Goal: Task Accomplishment & Management: Complete application form

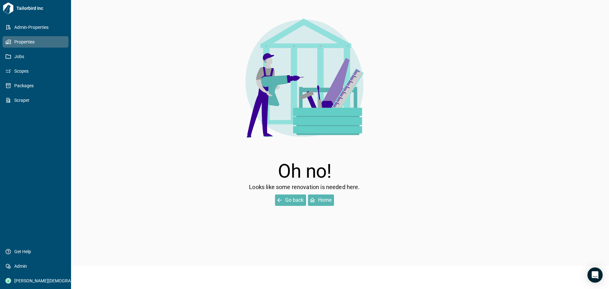
click at [12, 41] on span "Properties" at bounding box center [36, 42] width 51 height 6
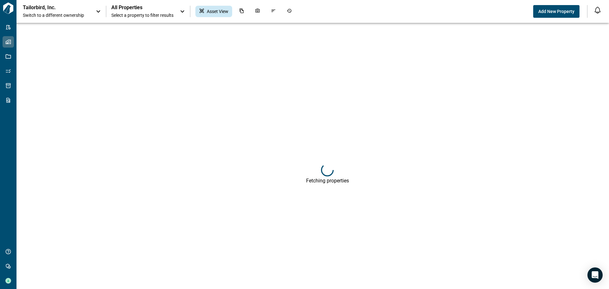
click at [100, 12] on icon at bounding box center [98, 12] width 8 height 8
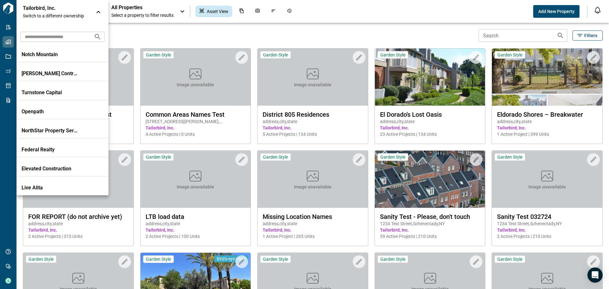
click at [422, 77] on div at bounding box center [304, 144] width 609 height 289
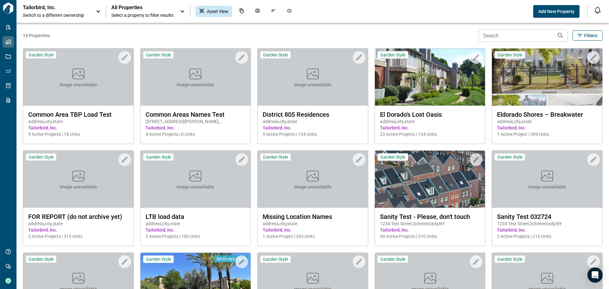
click at [422, 77] on img at bounding box center [430, 76] width 110 height 57
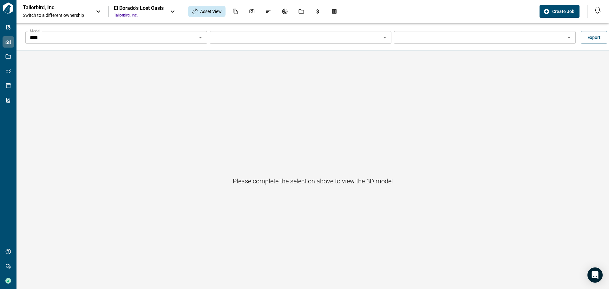
click at [559, 8] on button "Create Job" at bounding box center [559, 11] width 40 height 13
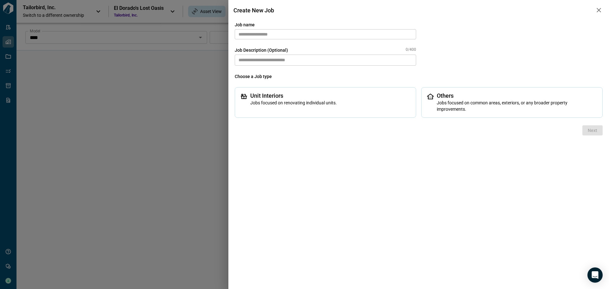
click at [280, 35] on input "text" at bounding box center [325, 34] width 181 height 10
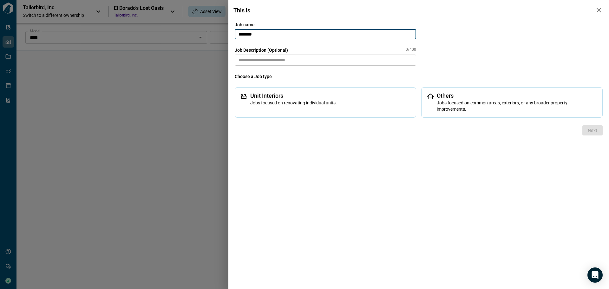
type input "*******"
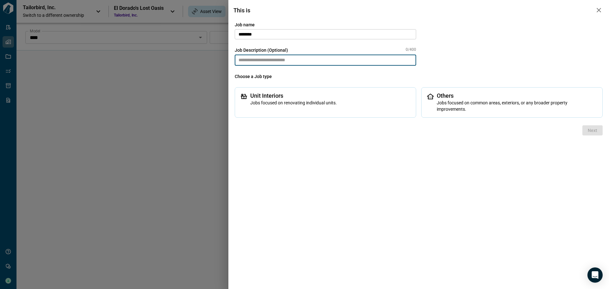
click at [264, 61] on textarea at bounding box center [325, 60] width 181 height 11
type textarea "****"
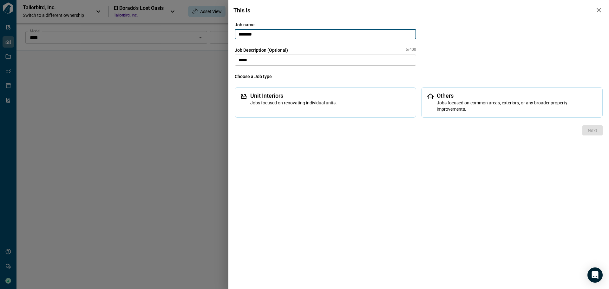
drag, startPoint x: 263, startPoint y: 33, endPoint x: 241, endPoint y: 34, distance: 22.2
click at [242, 34] on input "*******" at bounding box center [325, 34] width 181 height 10
type input "*"
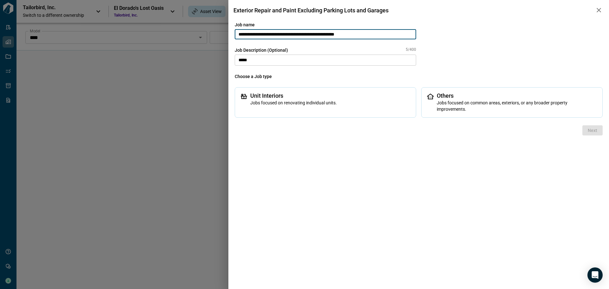
type input "**********"
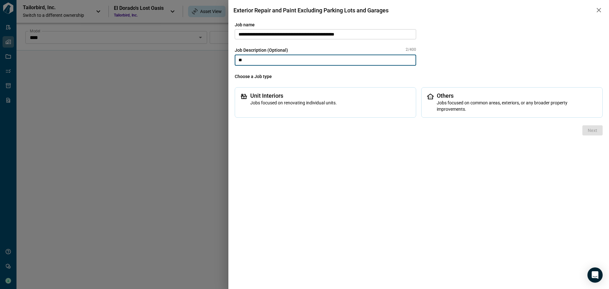
type textarea "*"
type textarea "**********"
click at [452, 104] on span "Jobs focused on common areas, exteriors, or any broader property improvements." at bounding box center [516, 106] width 160 height 13
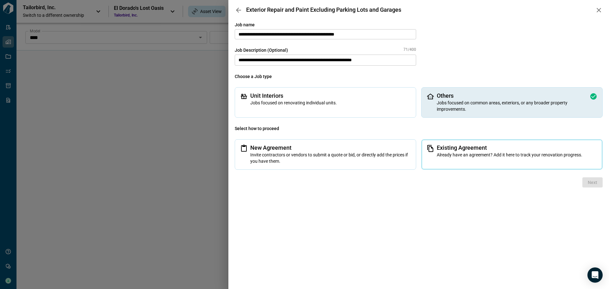
click at [502, 154] on span "Already have an agreement? Add it here to track your renovation progress." at bounding box center [516, 155] width 160 height 6
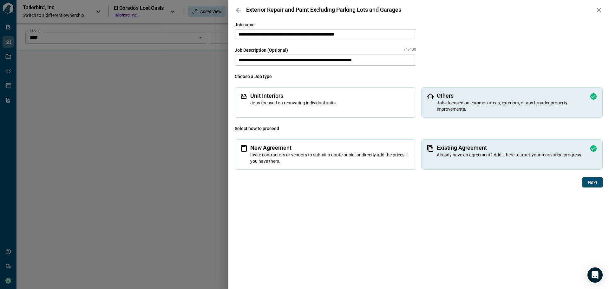
click at [593, 181] on span "Next" at bounding box center [592, 182] width 10 height 6
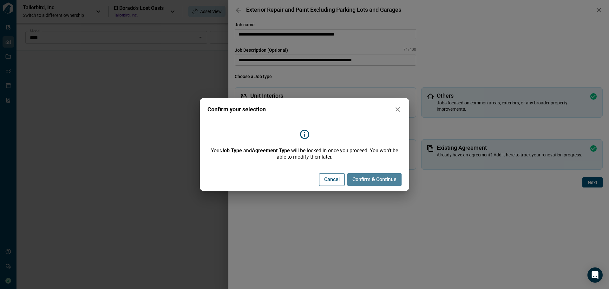
click at [367, 178] on span "Confirm & Continue" at bounding box center [374, 179] width 44 height 6
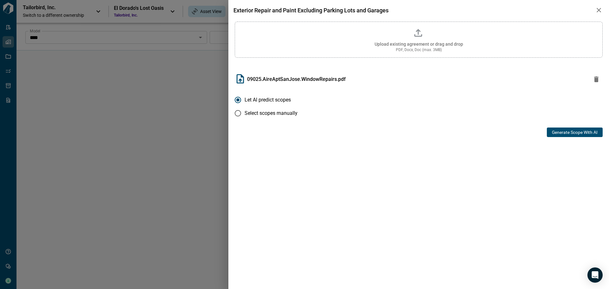
click at [570, 132] on button "Generate Scope with AI" at bounding box center [574, 132] width 56 height 10
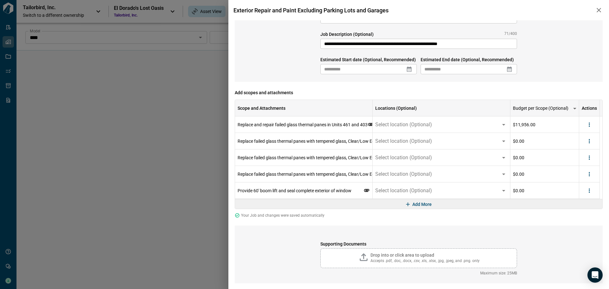
scroll to position [36, 0]
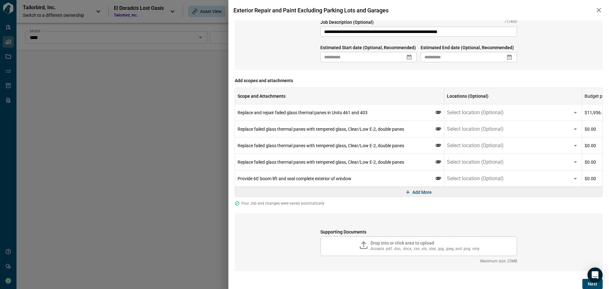
drag, startPoint x: 372, startPoint y: 97, endPoint x: 443, endPoint y: 90, distance: 71.9
click at [443, 90] on div "Scope and Attachments" at bounding box center [444, 96] width 8 height 16
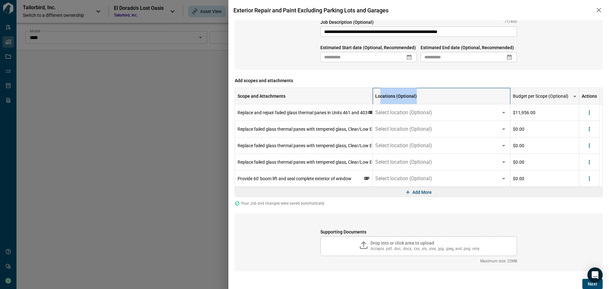
drag, startPoint x: 419, startPoint y: 94, endPoint x: 426, endPoint y: 92, distance: 7.1
click at [426, 92] on div "Locations (Optional)" at bounding box center [441, 96] width 132 height 16
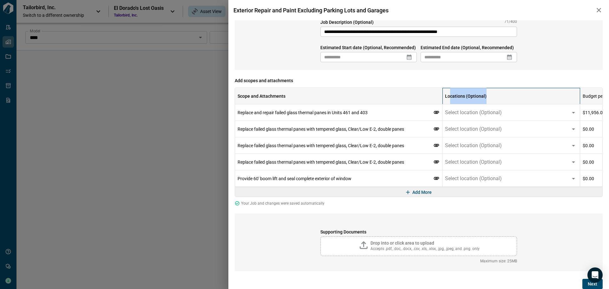
drag, startPoint x: 372, startPoint y: 98, endPoint x: 442, endPoint y: 99, distance: 69.7
click at [442, 99] on div "Scope and Attachments" at bounding box center [442, 96] width 8 height 16
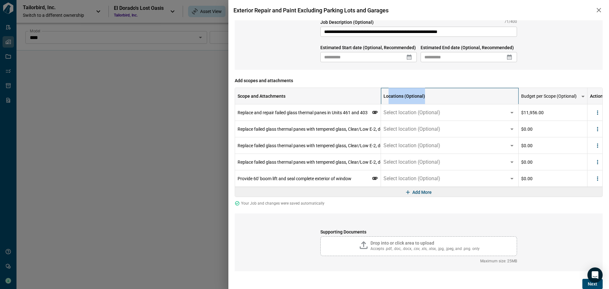
drag, startPoint x: 372, startPoint y: 94, endPoint x: 484, endPoint y: 94, distance: 111.9
click at [384, 94] on div "Scope and Attachments" at bounding box center [381, 96] width 8 height 16
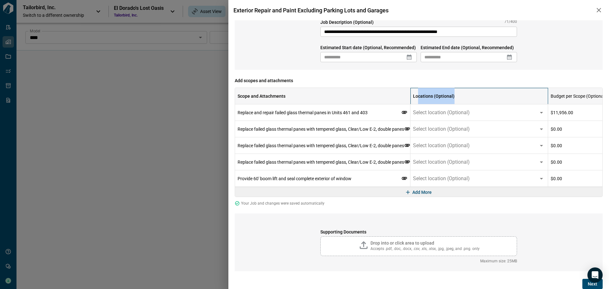
drag, startPoint x: 372, startPoint y: 96, endPoint x: 417, endPoint y: 96, distance: 45.3
click at [414, 96] on div "Scope and Attachments" at bounding box center [410, 96] width 8 height 16
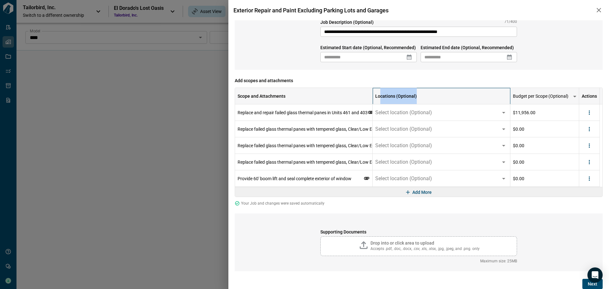
drag, startPoint x: 373, startPoint y: 95, endPoint x: 521, endPoint y: 96, distance: 148.0
click at [521, 96] on div "Scope and Attachments Locations (Optional) Budget per Scope (Optional) Actions" at bounding box center [417, 96] width 365 height 16
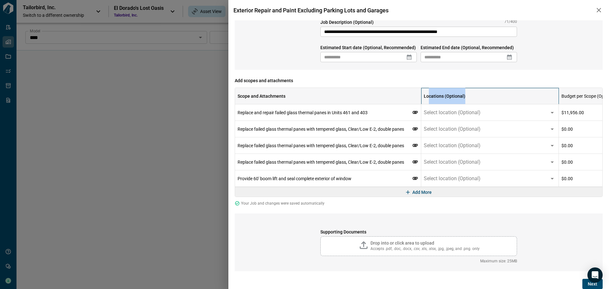
drag, startPoint x: 371, startPoint y: 99, endPoint x: 419, endPoint y: 96, distance: 48.6
click at [419, 96] on div "Scope and Attachments" at bounding box center [421, 96] width 8 height 16
click at [553, 114] on icon at bounding box center [552, 113] width 8 height 8
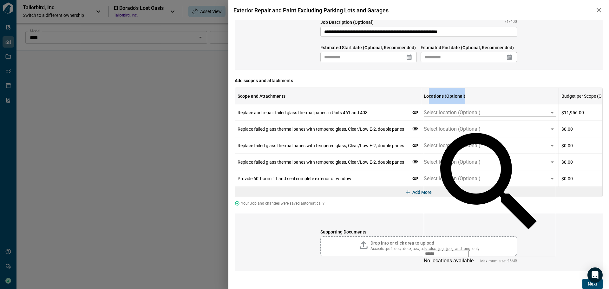
click at [469, 250] on input "text" at bounding box center [445, 253] width 45 height 6
type input "*"
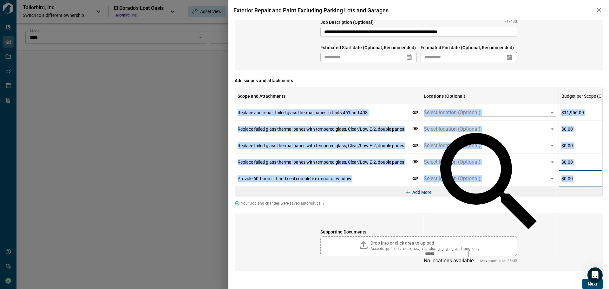
drag, startPoint x: 579, startPoint y: 185, endPoint x: 608, endPoint y: 184, distance: 29.5
click at [608, 184] on div "**********" at bounding box center [418, 154] width 380 height 268
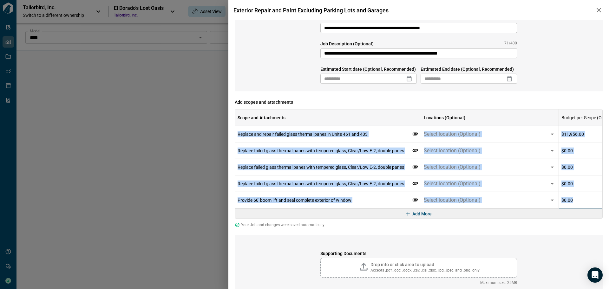
scroll to position [0, 0]
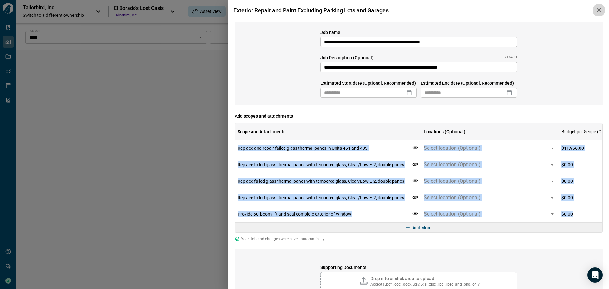
click at [597, 10] on icon "button" at bounding box center [599, 10] width 8 height 8
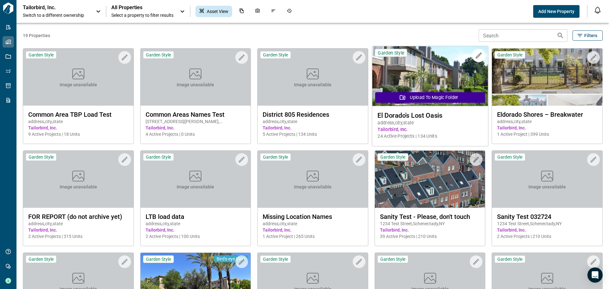
click at [447, 88] on img at bounding box center [430, 76] width 116 height 60
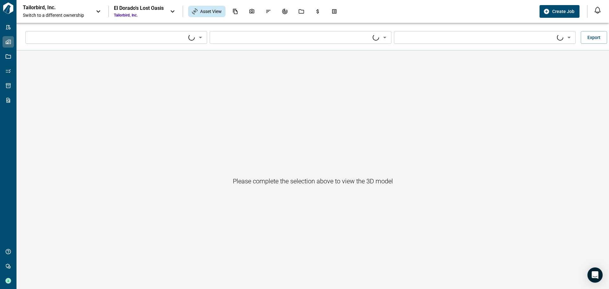
type input "****"
click at [303, 13] on icon "Jobs" at bounding box center [301, 12] width 6 height 6
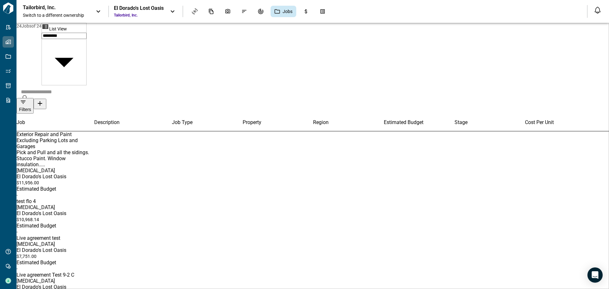
click at [47, 131] on span "Exterior Repair and Paint Excluding Parking Lots and Garages" at bounding box center [46, 140] width 61 height 18
